Goal: Task Accomplishment & Management: Use online tool/utility

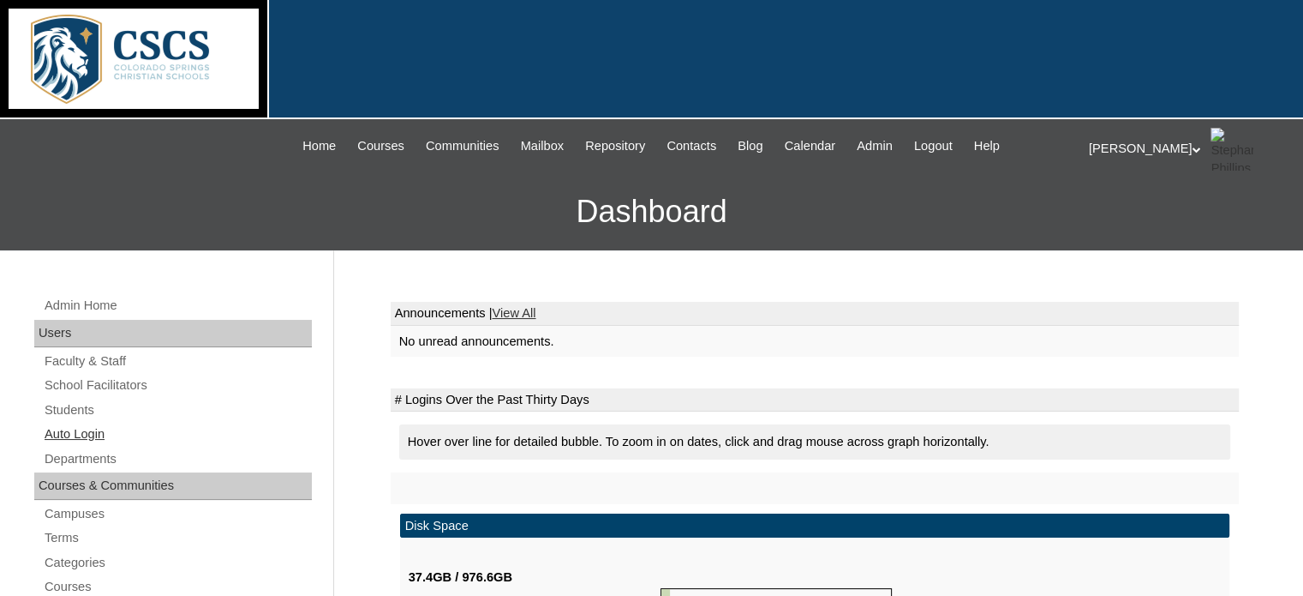
click at [76, 428] on link "Auto Login" at bounding box center [177, 433] width 269 height 21
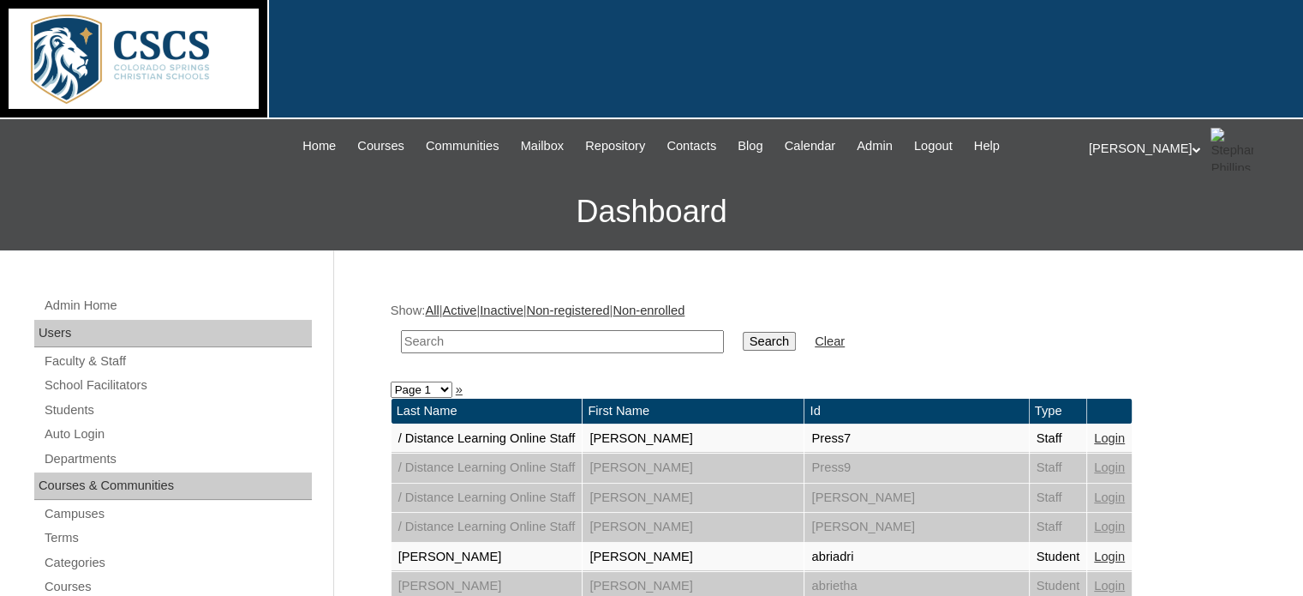
click at [434, 349] on input "text" at bounding box center [562, 341] width 323 height 23
type input "meyer"
click at [743, 332] on input "Search" at bounding box center [769, 341] width 53 height 19
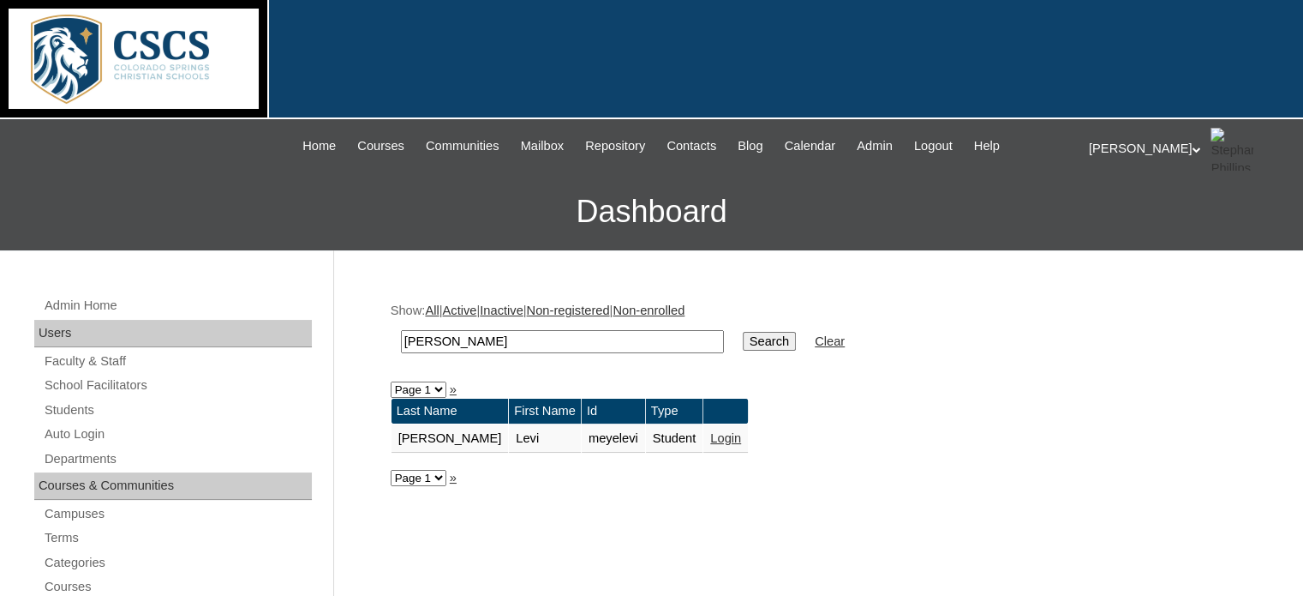
click at [710, 434] on link "Login" at bounding box center [725, 438] width 31 height 14
